Goal: Transaction & Acquisition: Purchase product/service

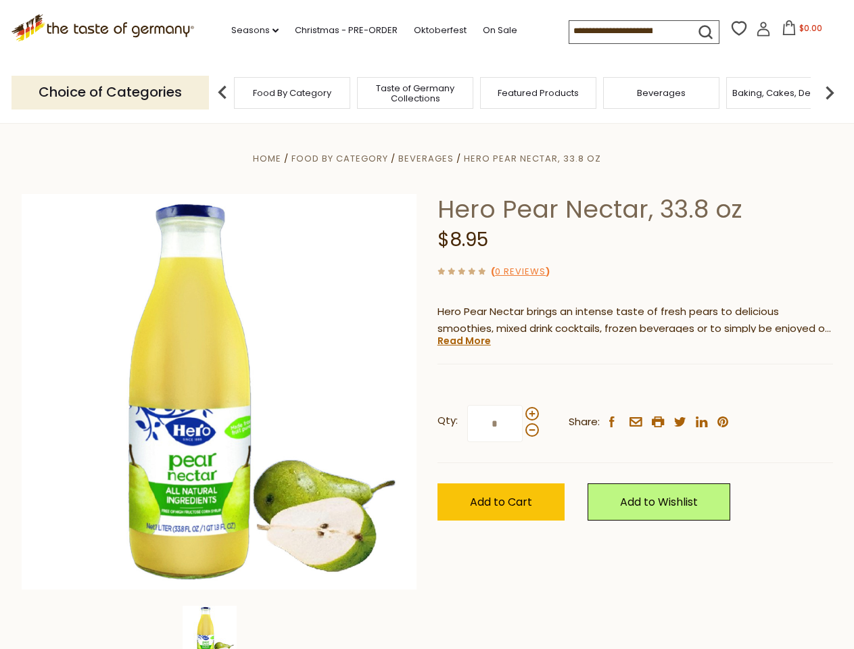
click at [426, 324] on div "Home Food By Category [GEOGRAPHIC_DATA] Hero Pear Nectar, 33.8 oz Hero Pear Nec…" at bounding box center [426, 410] width 831 height 520
click at [249, 30] on link "Seasons dropdown_arrow" at bounding box center [254, 30] width 47 height 15
click at [627, 31] on input at bounding box center [626, 30] width 114 height 19
click at [799, 32] on span "$0.00" at bounding box center [810, 27] width 23 height 11
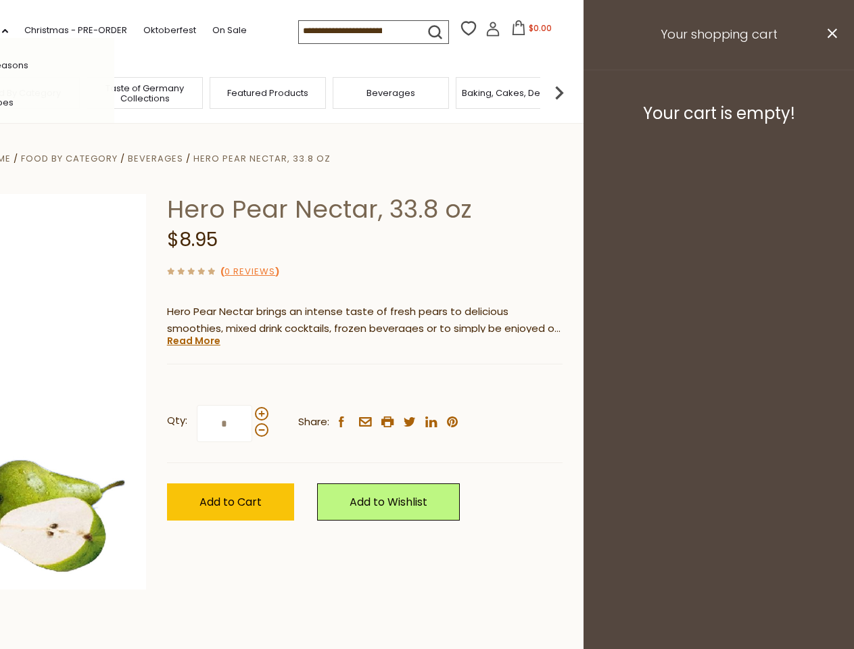
click at [114, 92] on div "All Seasons Recipes Game Day [DATE] [DATE] [DATE][PERSON_NAME] [DATE] Springfes…" at bounding box center [37, 324] width 153 height 573
click at [829, 92] on footer "Your cart is empty!" at bounding box center [718, 113] width 270 height 87
click at [426, 386] on div "Qty: * Share: facebook email printer twitter linkedin pinterest" at bounding box center [364, 424] width 395 height 78
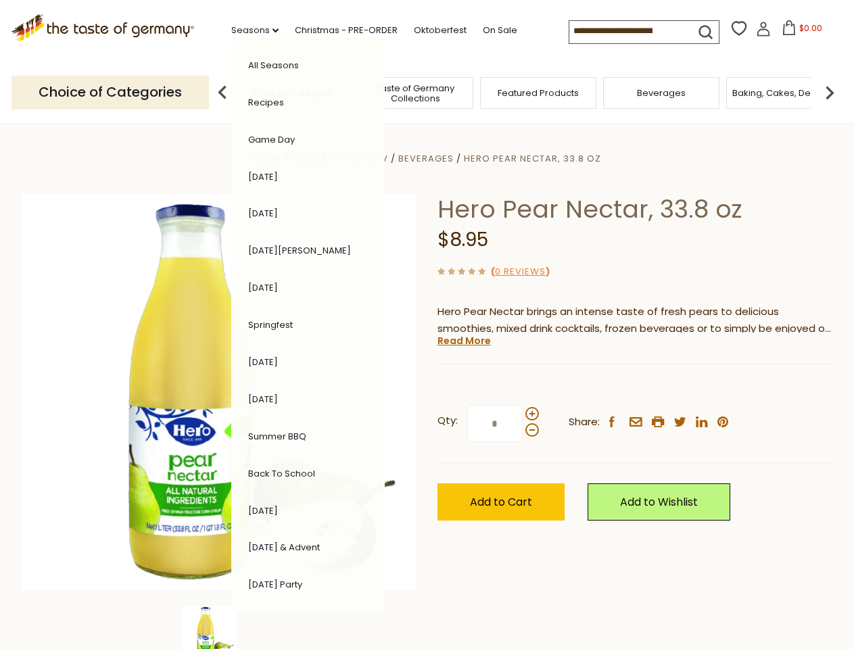
click at [219, 627] on div "Home Food By Category [GEOGRAPHIC_DATA] Hero Pear Nectar, 33.8 oz Hero Pear Nec…" at bounding box center [426, 410] width 831 height 520
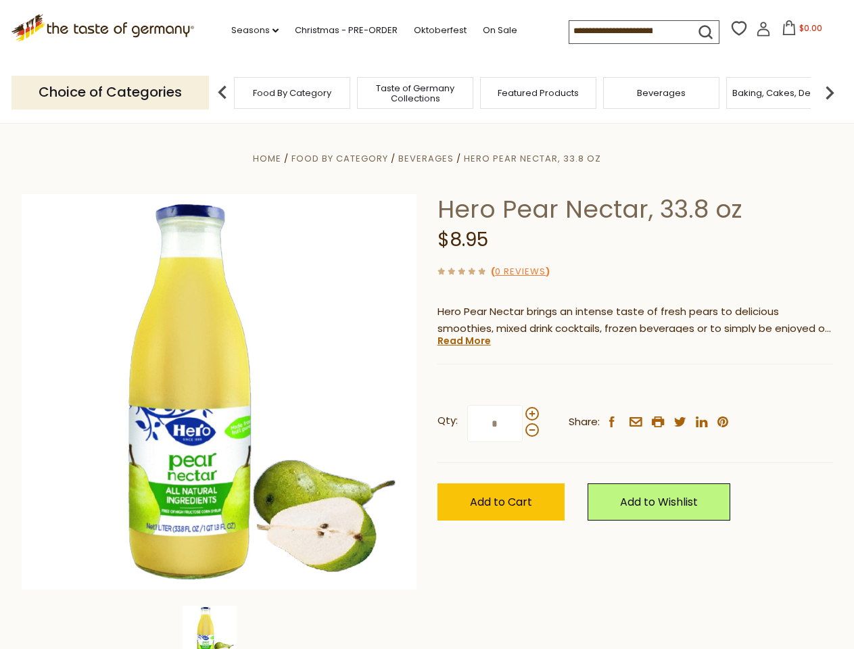
click at [219, 627] on img at bounding box center [209, 633] width 54 height 54
click at [463, 341] on link "Read More" at bounding box center [463, 341] width 53 height 14
